Goal: Transaction & Acquisition: Book appointment/travel/reservation

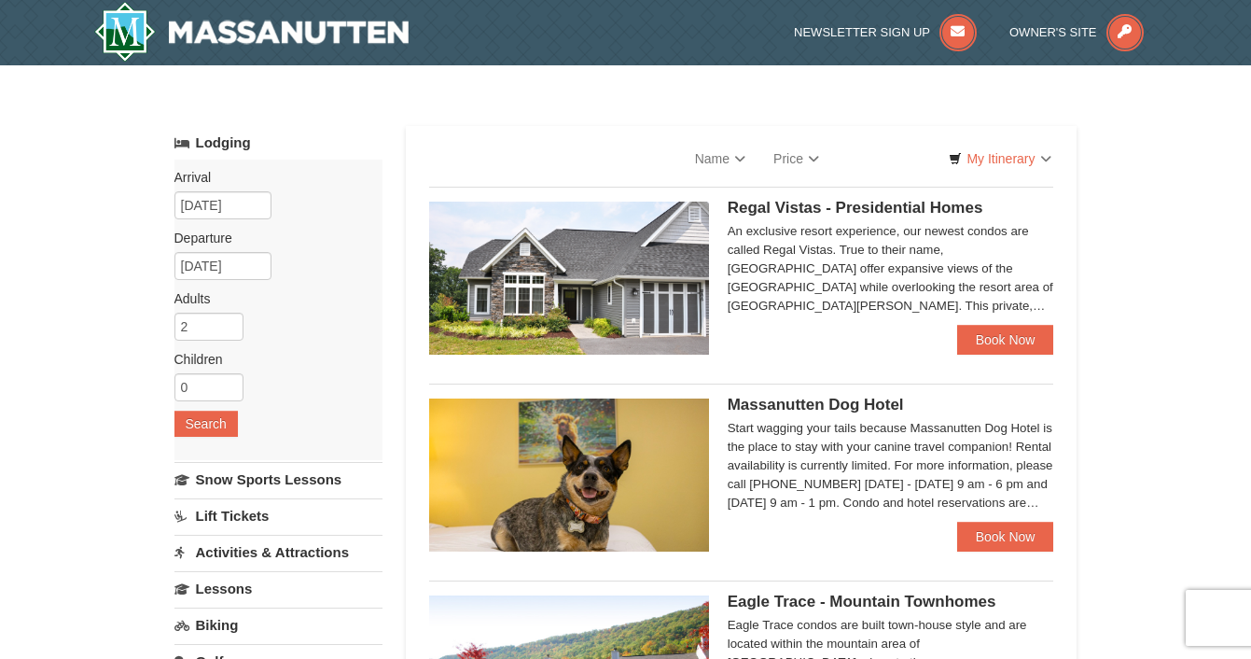
select select "9"
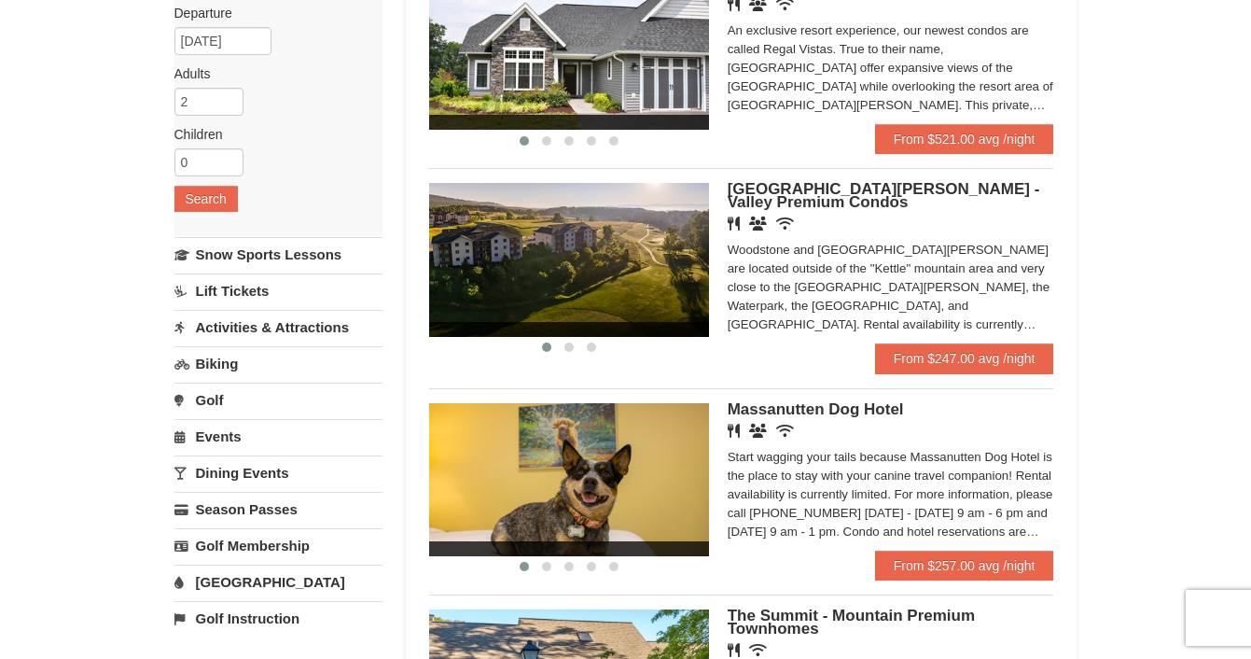
scroll to position [221, 0]
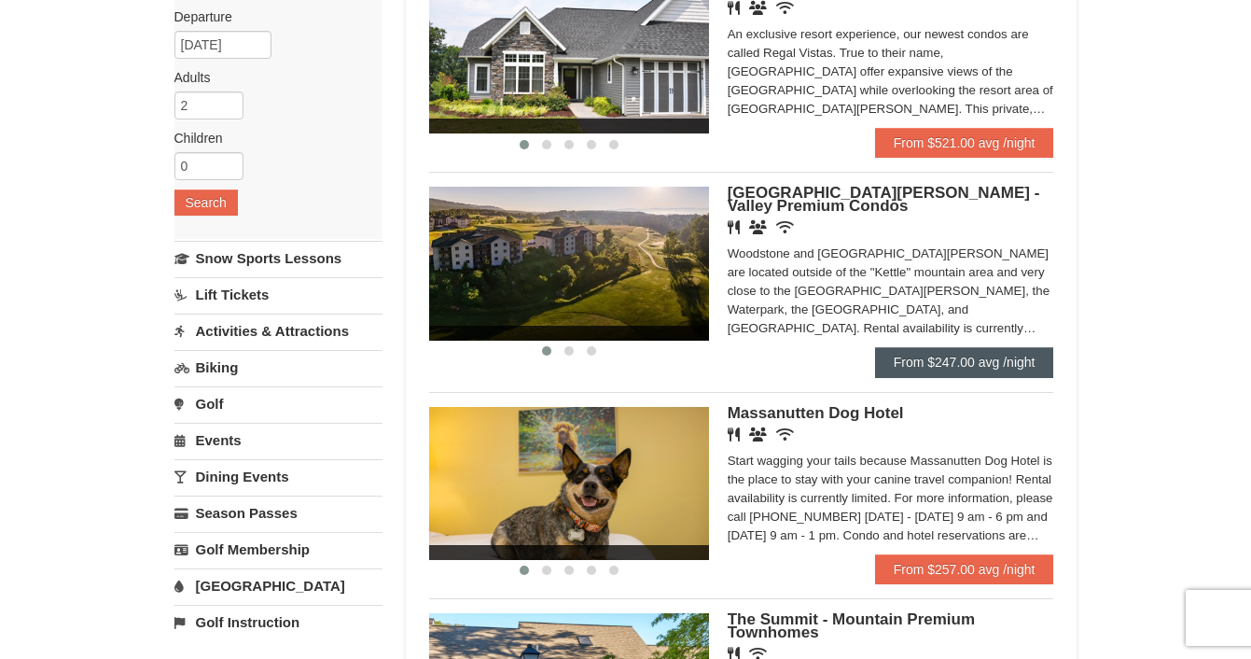
click at [952, 356] on link "From $247.00 avg /night" at bounding box center [964, 362] width 179 height 30
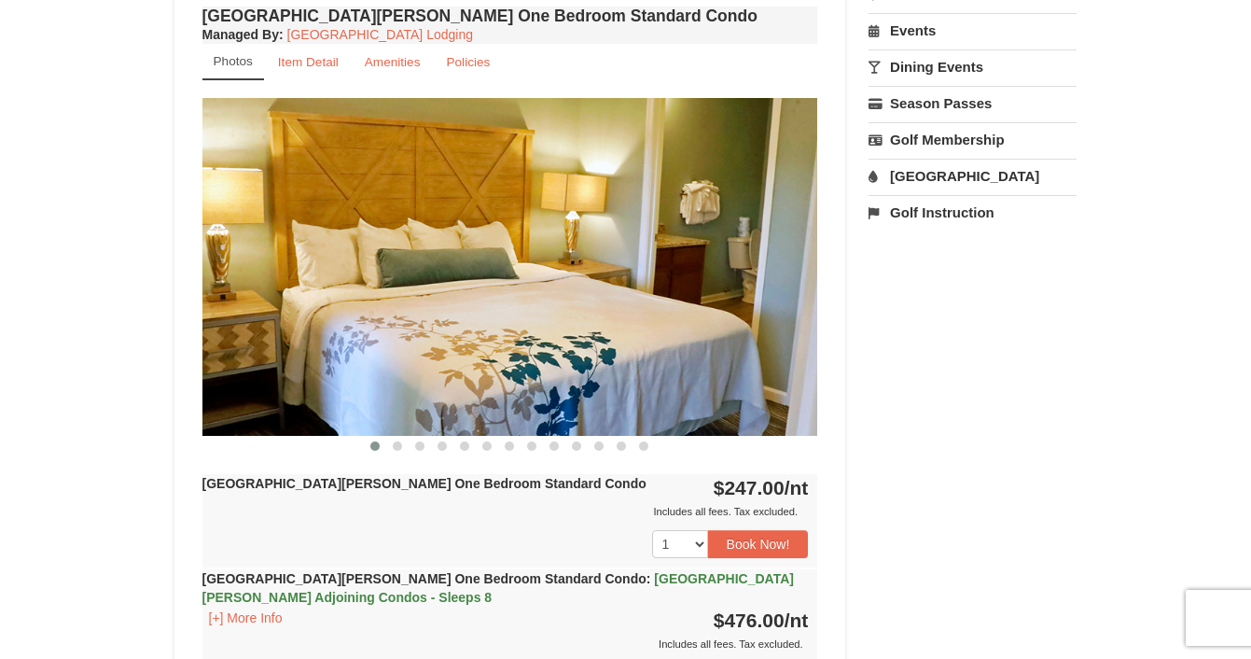
scroll to position [610, 0]
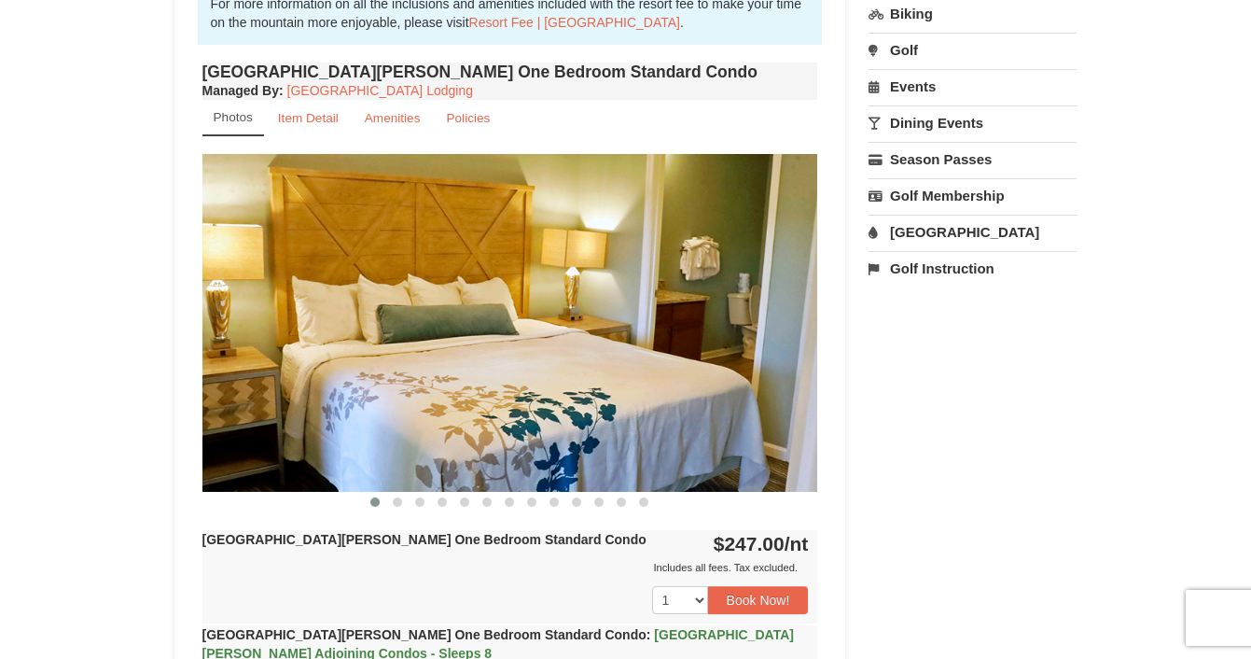
click at [649, 339] on img at bounding box center [510, 322] width 616 height 337
click at [765, 336] on img at bounding box center [510, 322] width 616 height 337
click at [776, 330] on img at bounding box center [510, 322] width 616 height 337
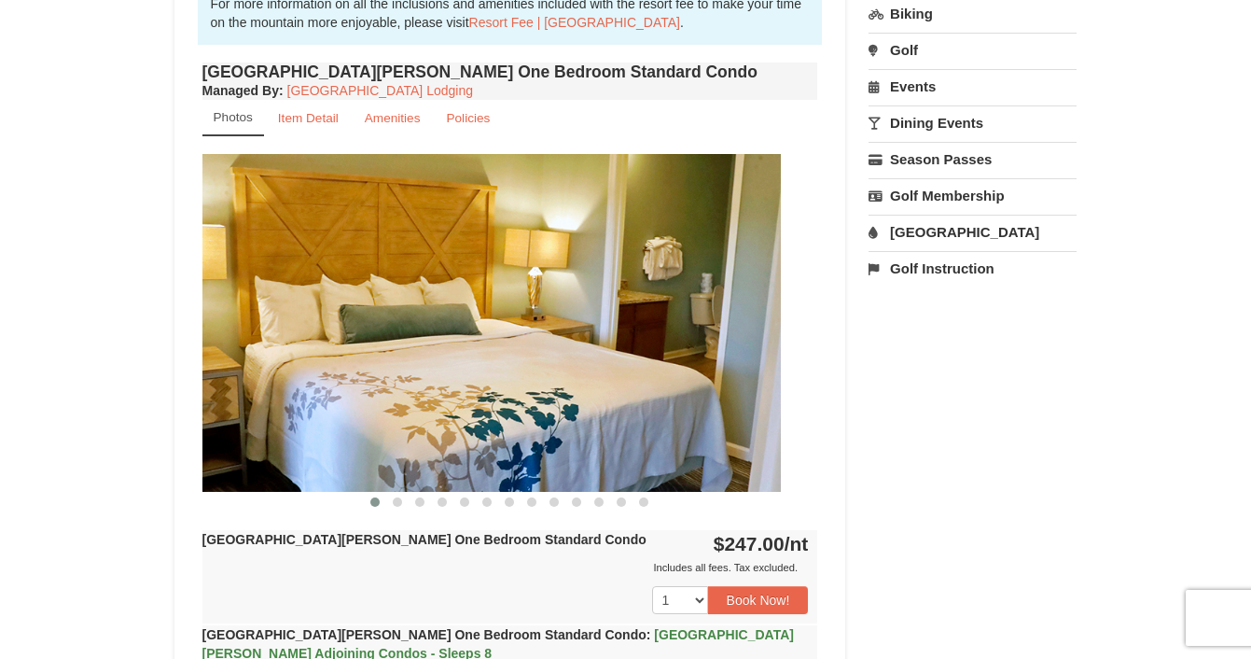
drag, startPoint x: 751, startPoint y: 377, endPoint x: 605, endPoint y: 377, distance: 145.5
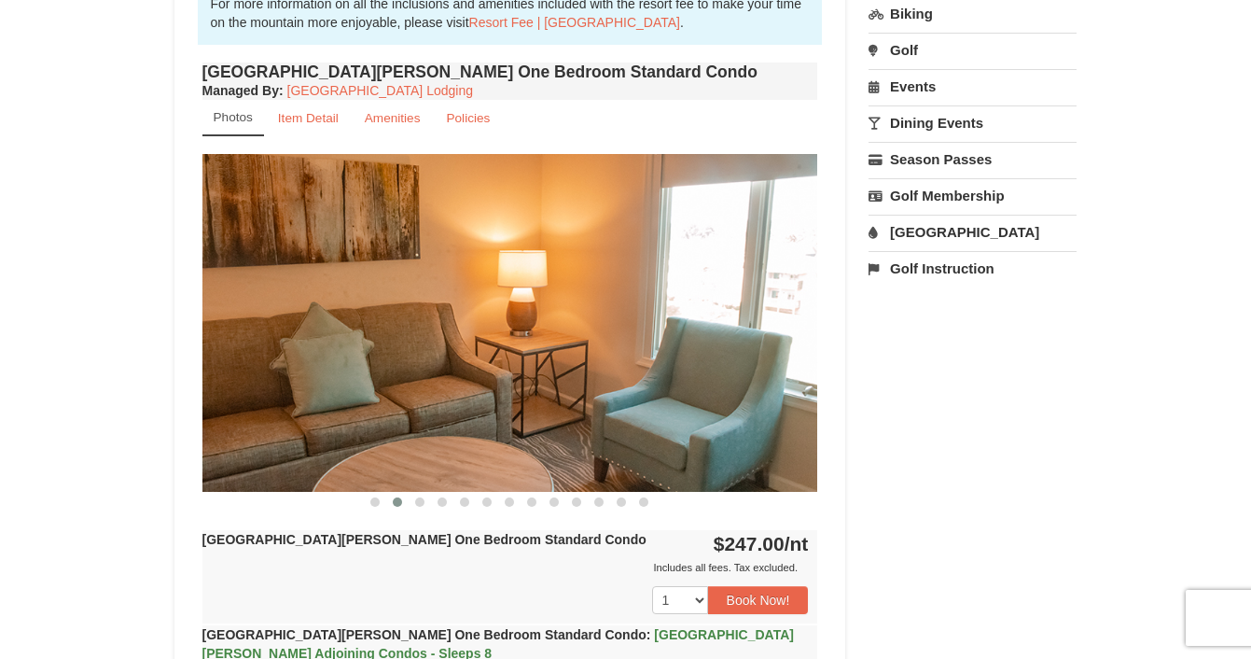
click at [743, 376] on img at bounding box center [510, 322] width 616 height 337
click at [785, 339] on img at bounding box center [510, 322] width 616 height 337
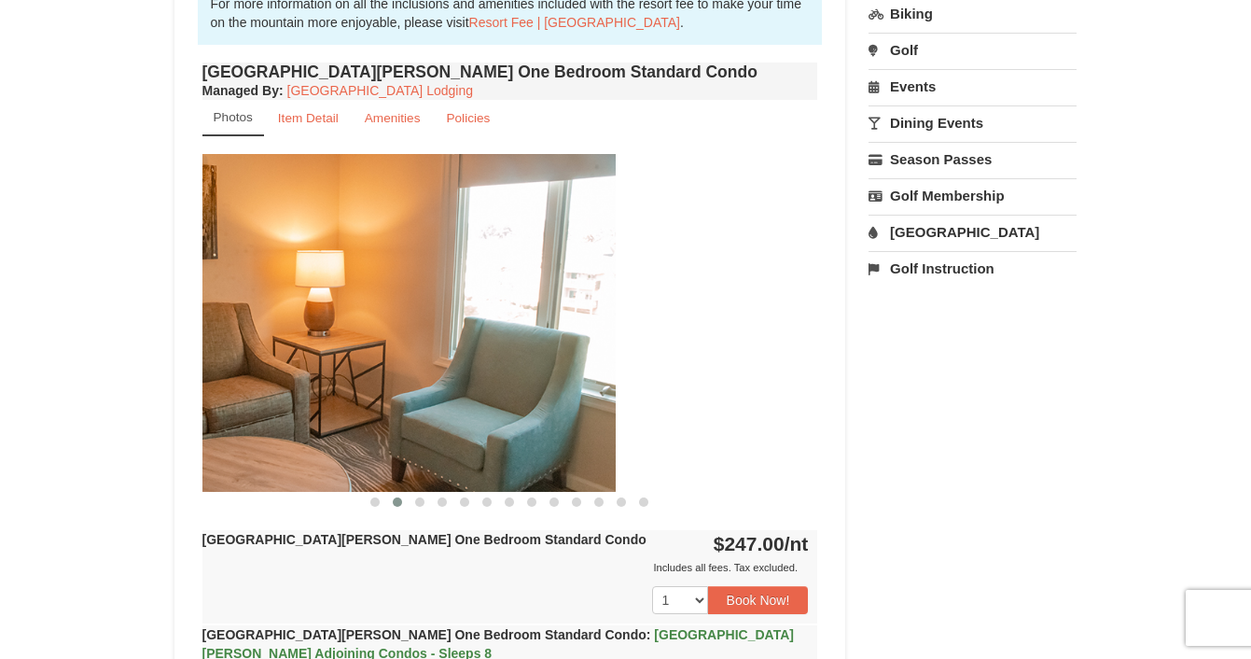
drag, startPoint x: 730, startPoint y: 337, endPoint x: 529, endPoint y: 342, distance: 200.7
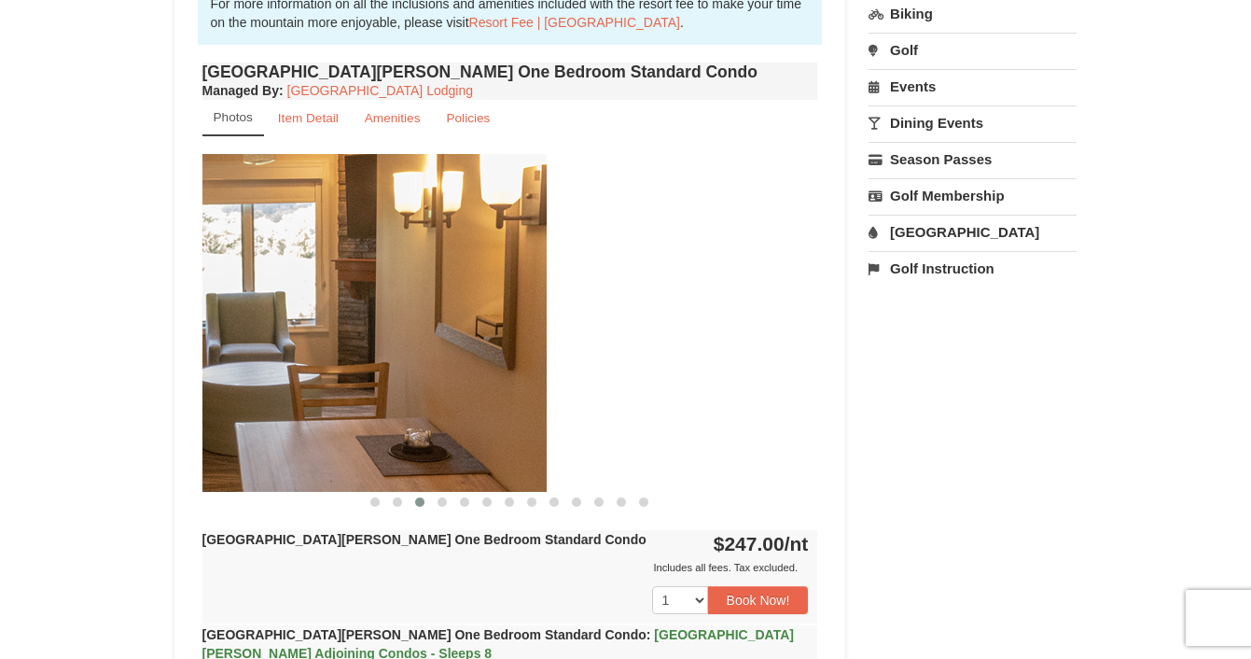
drag, startPoint x: 688, startPoint y: 336, endPoint x: 294, endPoint y: 325, distance: 393.8
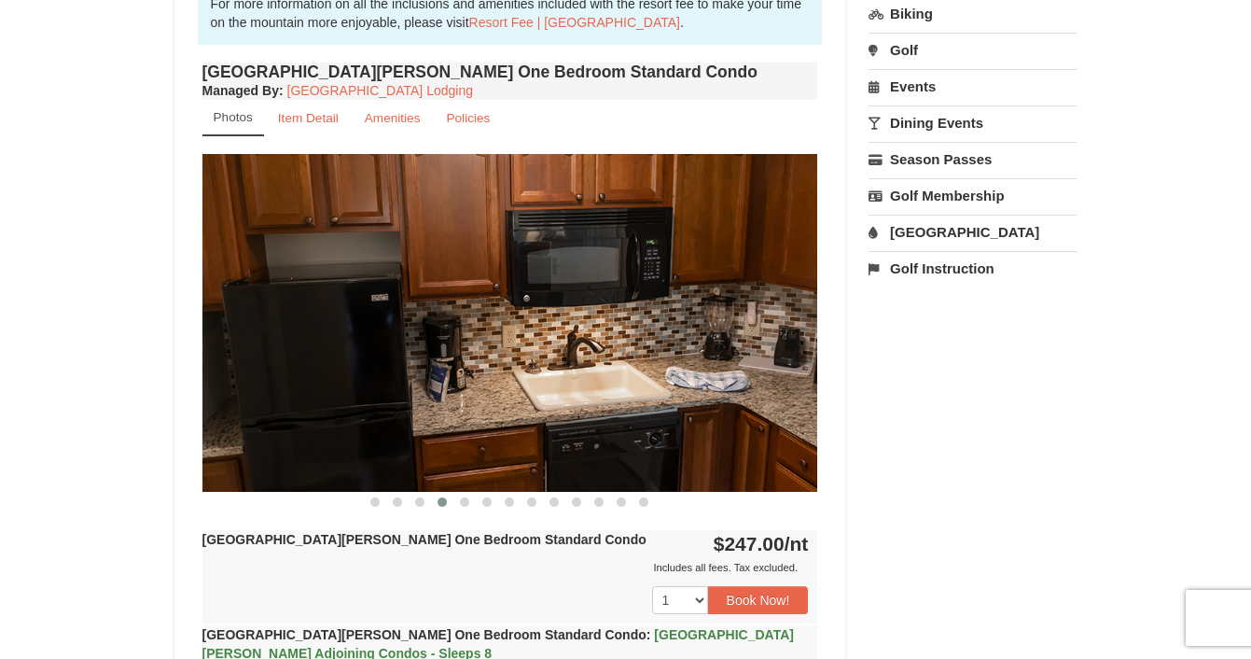
drag, startPoint x: 590, startPoint y: 330, endPoint x: 174, endPoint y: 330, distance: 416.1
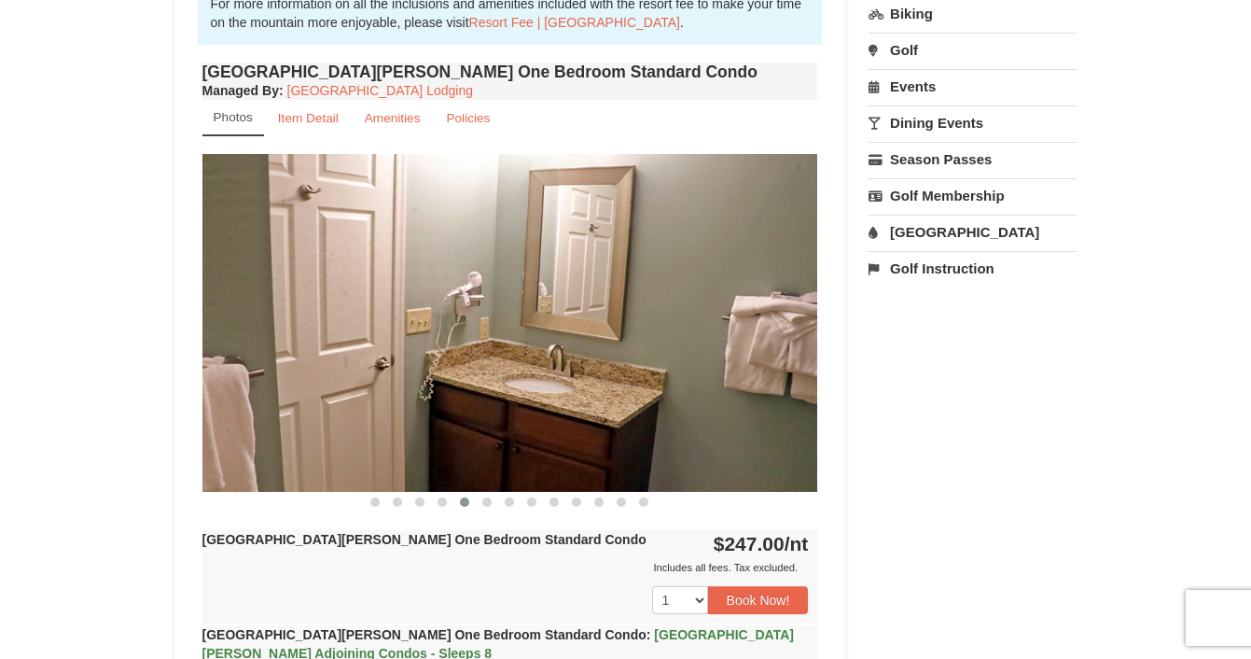
drag, startPoint x: 615, startPoint y: 329, endPoint x: 238, endPoint y: 330, distance: 376.9
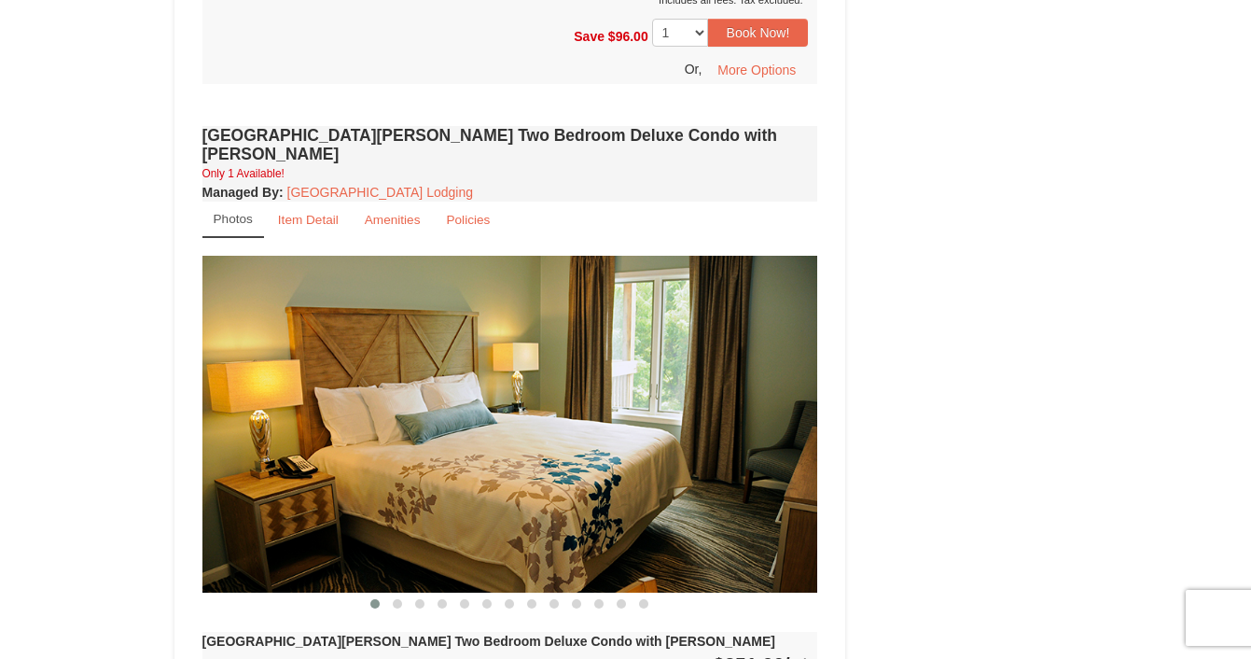
scroll to position [2126, 0]
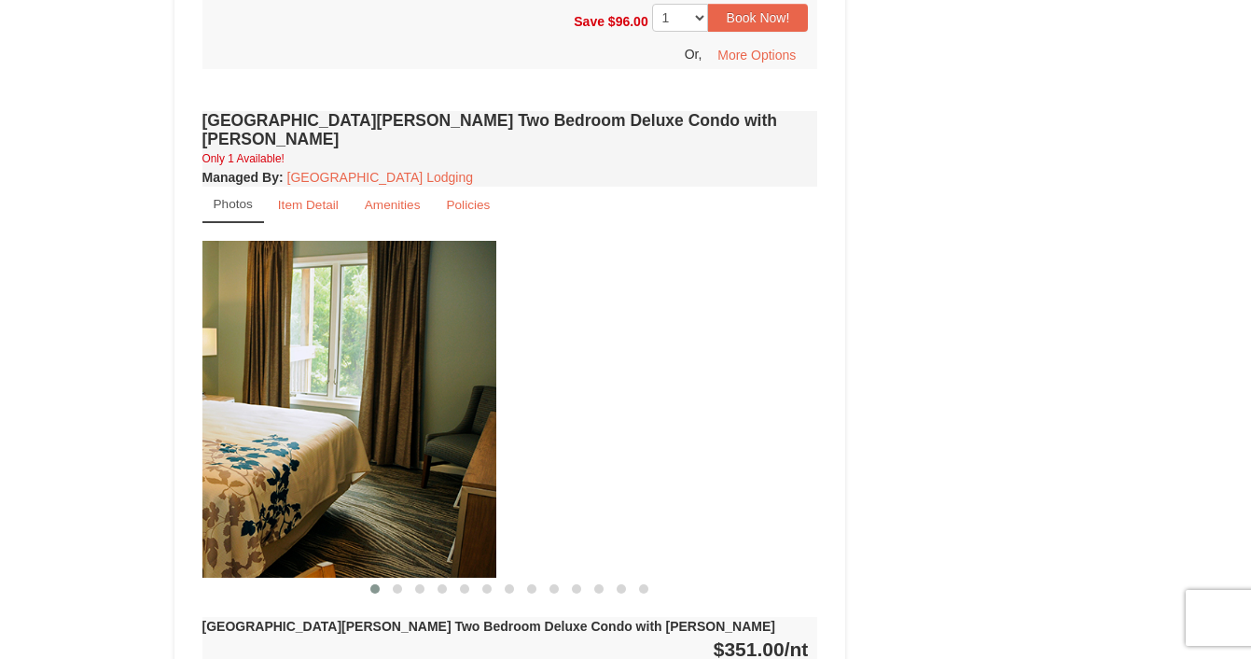
drag, startPoint x: 716, startPoint y: 372, endPoint x: 382, endPoint y: 384, distance: 334.2
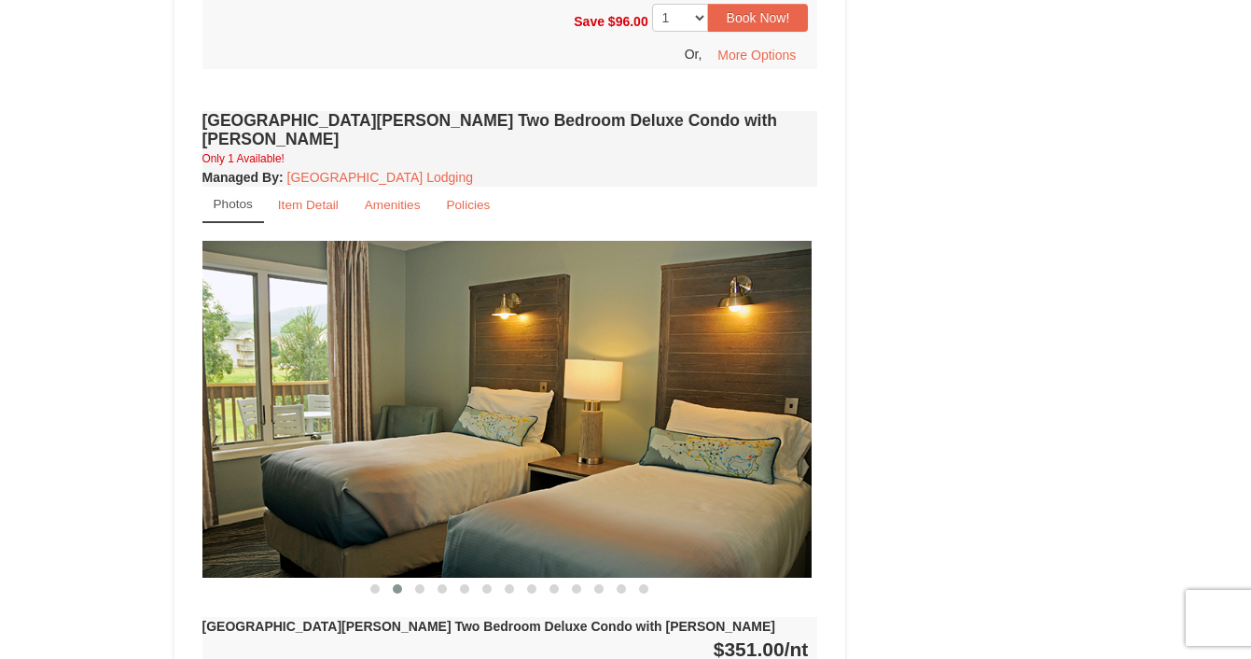
drag, startPoint x: 660, startPoint y: 375, endPoint x: 211, endPoint y: 388, distance: 448.9
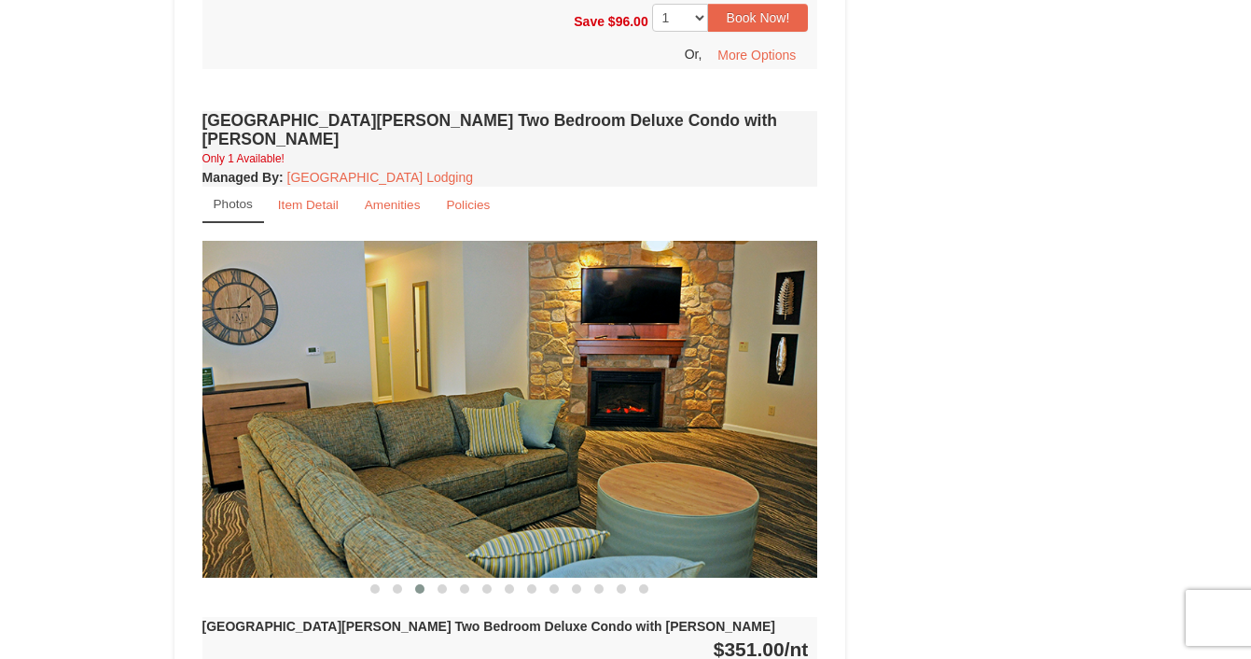
drag, startPoint x: 581, startPoint y: 346, endPoint x: 278, endPoint y: 347, distance: 303.2
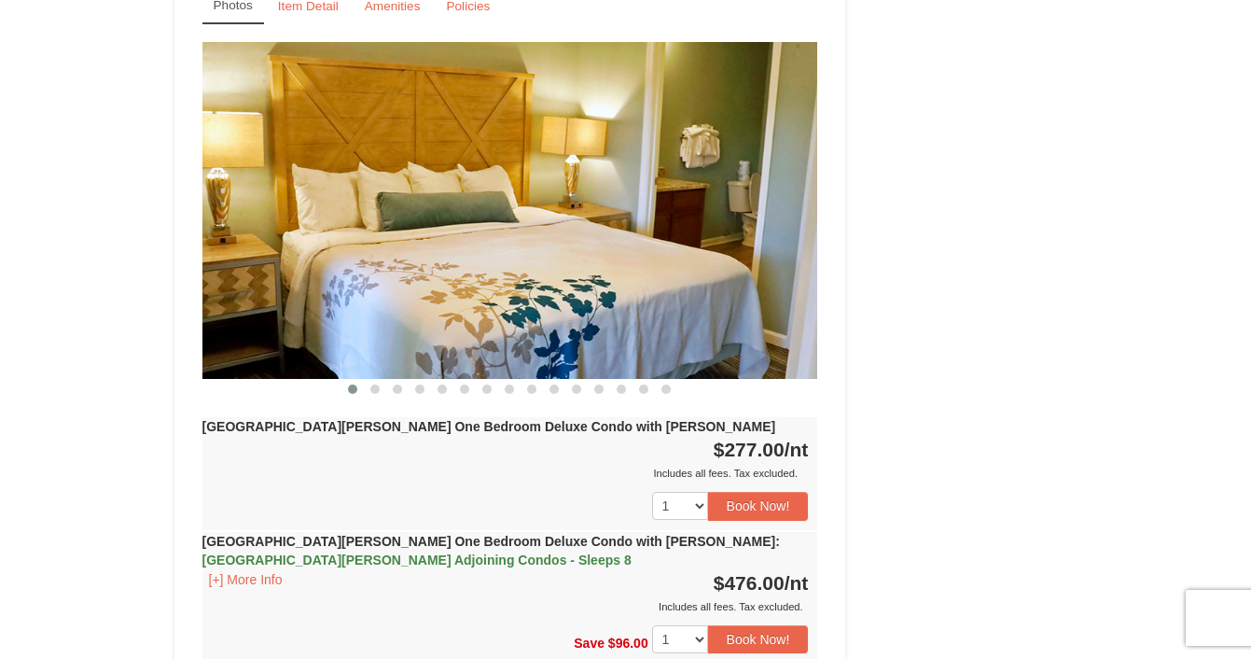
scroll to position [1455, 0]
